Goal: Task Accomplishment & Management: Complete application form

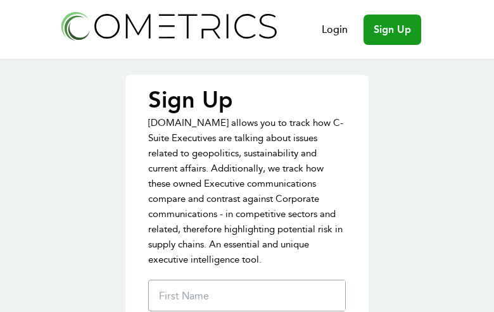
type input "tZiKTAslSZMxnw"
type input "sNbfJaLMZAhHnbOJ"
type input "[EMAIL_ADDRESS][DOMAIN_NAME]"
